Goal: Task Accomplishment & Management: Manage account settings

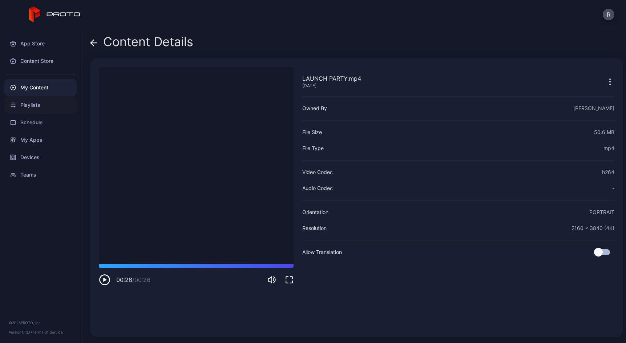
click at [36, 101] on div "Playlists" at bounding box center [40, 104] width 72 height 17
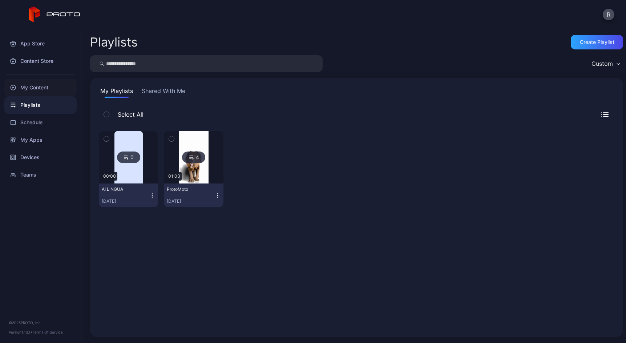
click at [46, 85] on div "My Content" at bounding box center [40, 87] width 72 height 17
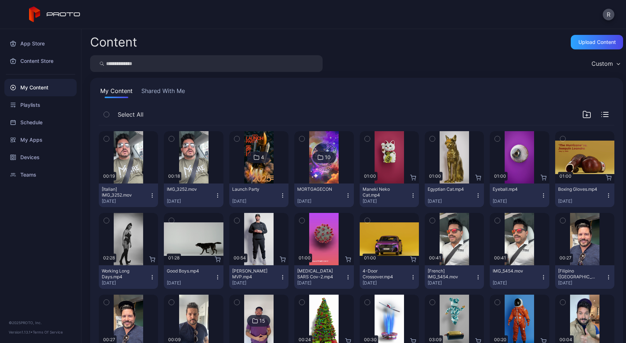
click at [215, 196] on icon "button" at bounding box center [218, 196] width 6 height 6
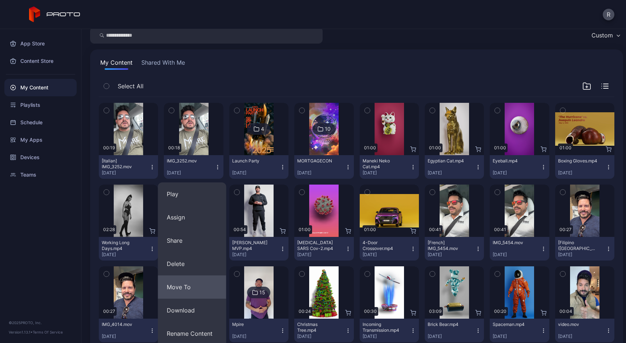
scroll to position [31, 0]
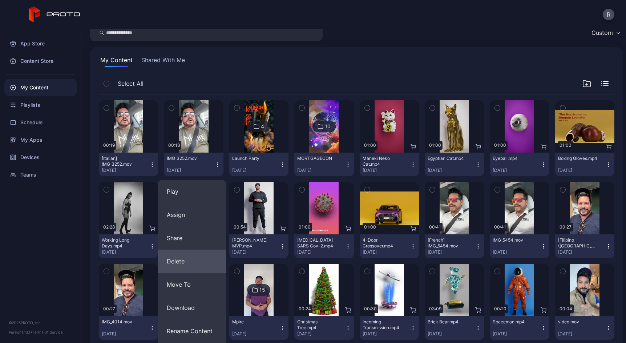
click at [194, 263] on button "Delete" at bounding box center [192, 261] width 68 height 23
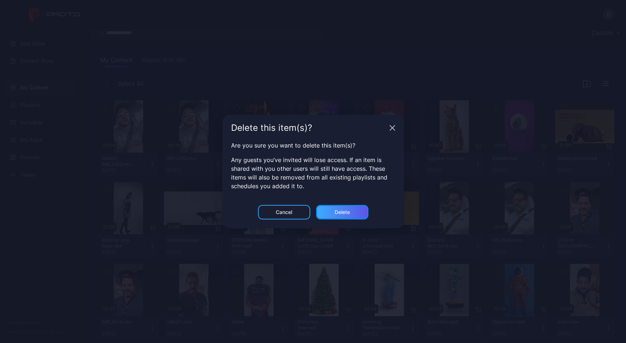
click at [340, 206] on div "Delete" at bounding box center [342, 212] width 52 height 15
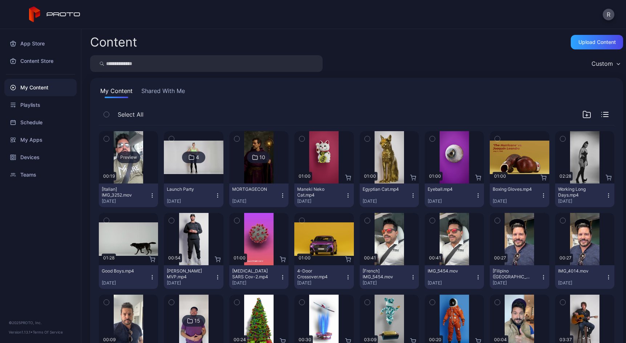
click at [126, 140] on div "Preview" at bounding box center [128, 157] width 59 height 52
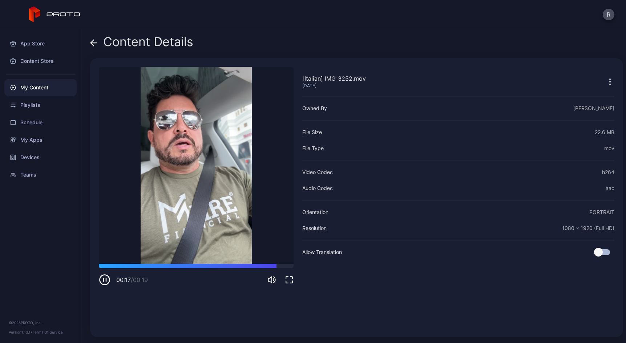
click at [606, 86] on icon "button" at bounding box center [610, 81] width 9 height 9
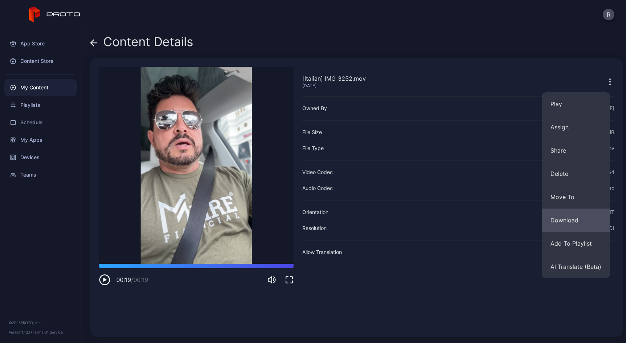
click at [572, 222] on button "Download" at bounding box center [576, 220] width 68 height 23
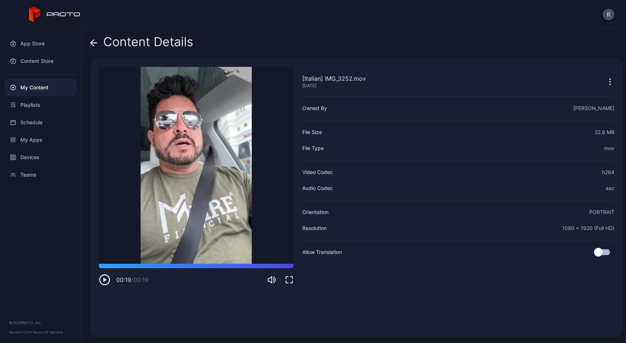
click at [597, 80] on div at bounding box center [605, 81] width 17 height 15
click at [606, 80] on icon "button" at bounding box center [610, 81] width 9 height 9
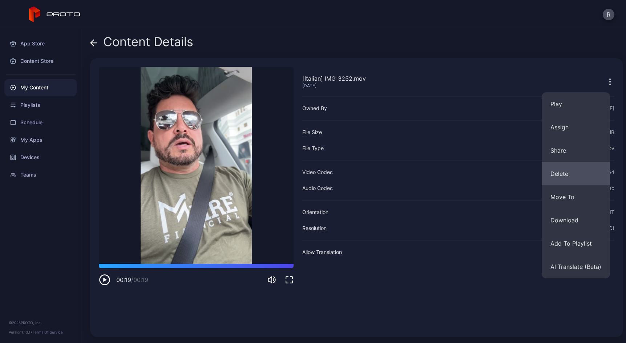
click at [556, 169] on button "Delete" at bounding box center [576, 173] width 68 height 23
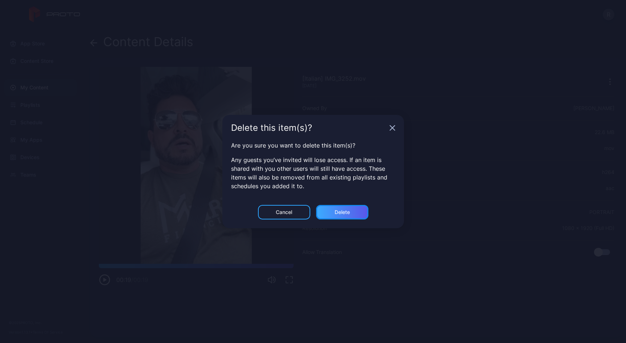
click at [325, 206] on div "Delete" at bounding box center [342, 212] width 52 height 15
